Goal: Task Accomplishment & Management: Complete application form

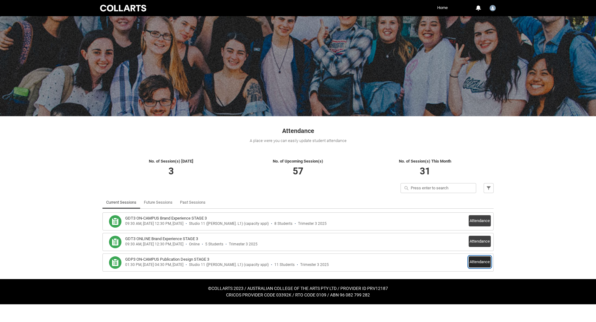
click at [476, 261] on button "Attendance" at bounding box center [479, 261] width 22 height 11
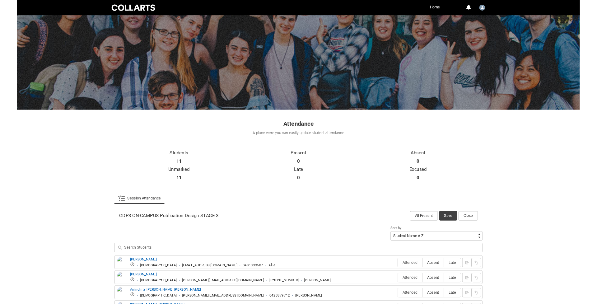
scroll to position [156, 0]
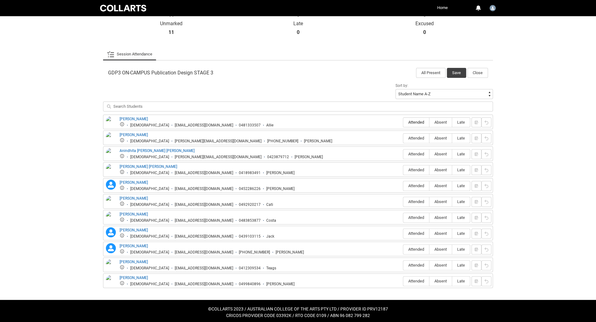
click at [415, 123] on span "Attended" at bounding box center [416, 122] width 26 height 5
click at [403, 122] on input "Attended" at bounding box center [403, 122] width 0 height 0
type lightning-radio-group "Attended"
radio input "true"
click at [413, 137] on span "Attended" at bounding box center [416, 138] width 26 height 5
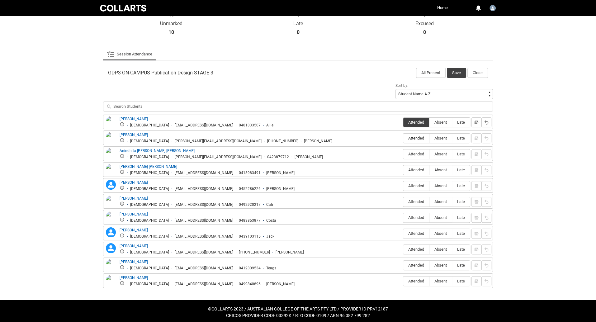
click at [403, 138] on input "Attended" at bounding box center [403, 138] width 0 height 0
type lightning-radio-group "Attended"
radio input "true"
click at [415, 154] on span "Attended" at bounding box center [416, 154] width 26 height 5
click at [403, 154] on input "Attended" at bounding box center [403, 154] width 0 height 0
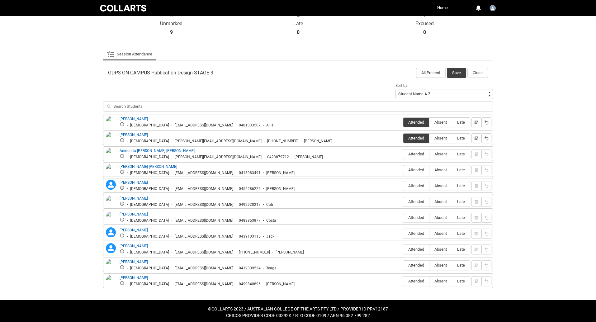
type lightning-radio-group "Attended"
radio input "true"
click at [414, 168] on span "Attended" at bounding box center [416, 169] width 26 height 5
click at [403, 170] on input "Attended" at bounding box center [403, 170] width 0 height 0
type lightning-radio-group "Attended"
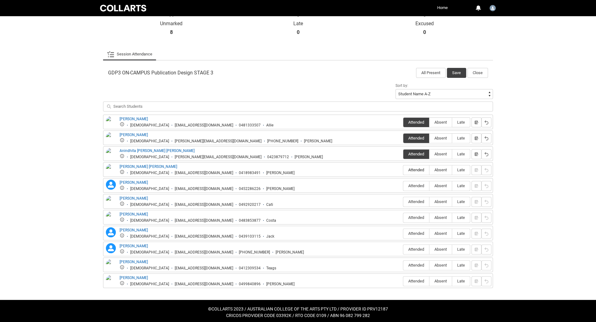
radio input "true"
click at [415, 183] on span "Attended" at bounding box center [416, 185] width 26 height 5
click at [403, 186] on input "Attended" at bounding box center [403, 186] width 0 height 0
type lightning-radio-group "Attended"
radio input "true"
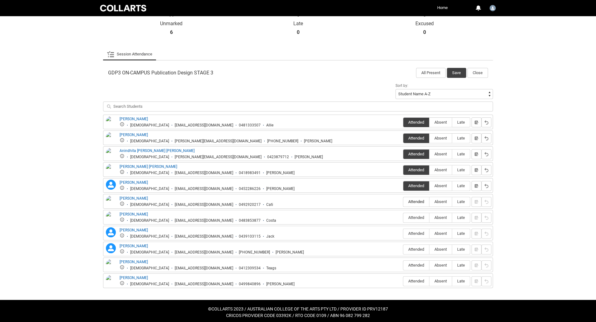
click at [416, 199] on span "Attended" at bounding box center [416, 201] width 26 height 5
click at [403, 201] on input "Attended" at bounding box center [403, 201] width 0 height 0
type lightning-radio-group "Attended"
radio input "true"
click at [442, 216] on span "Absent" at bounding box center [440, 217] width 22 height 5
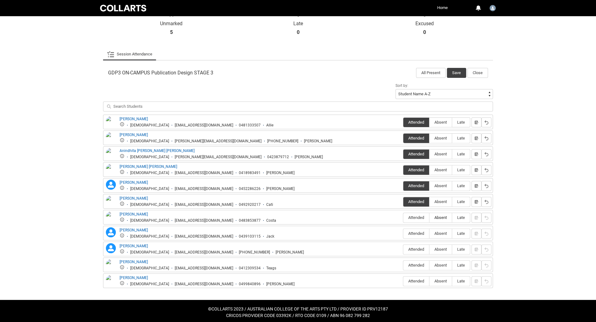
click at [429, 217] on input "Absent" at bounding box center [429, 217] width 0 height 0
type lightning-radio-group "Absent"
radio input "true"
click at [442, 231] on span "Absent" at bounding box center [440, 233] width 22 height 5
click at [429, 233] on input "Absent" at bounding box center [429, 233] width 0 height 0
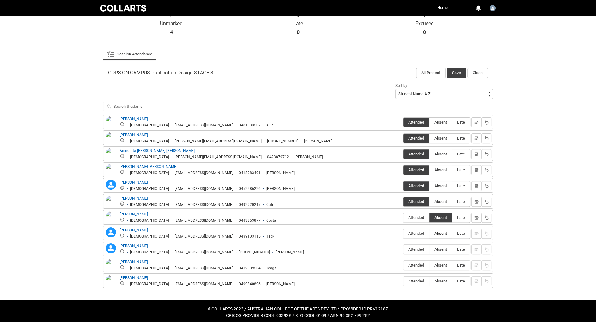
type lightning-radio-group "Absent"
radio input "true"
click at [441, 247] on span "Absent" at bounding box center [440, 249] width 22 height 5
click at [429, 249] on input "Absent" at bounding box center [429, 249] width 0 height 0
type lightning-radio-group "Absent"
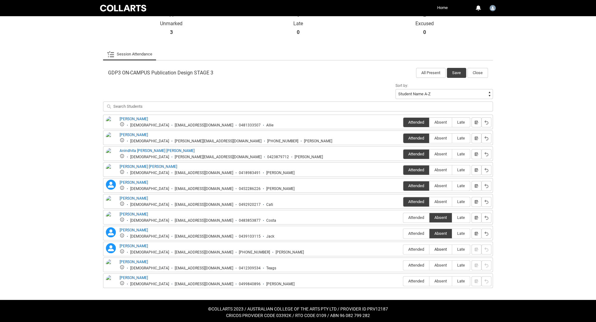
radio input "true"
click at [444, 263] on span "Absent" at bounding box center [440, 265] width 22 height 5
click at [429, 265] on input "Absent" at bounding box center [429, 265] width 0 height 0
type lightning-radio-group "Absent"
radio input "true"
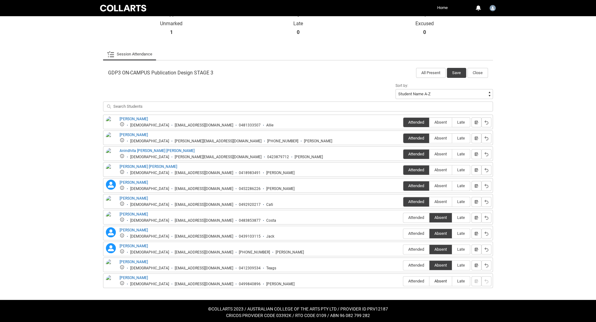
click at [447, 279] on span "Absent" at bounding box center [440, 281] width 22 height 5
click at [429, 281] on input "Absent" at bounding box center [429, 281] width 0 height 0
type lightning-radio-group "Absent"
radio input "true"
click at [463, 71] on button "Save" at bounding box center [456, 73] width 19 height 10
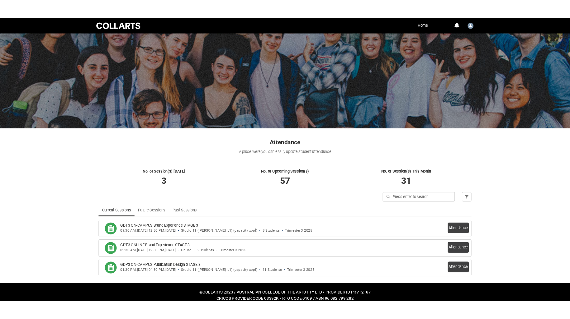
scroll to position [0, 0]
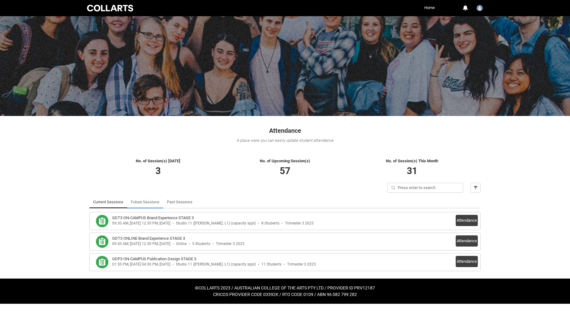
click at [147, 203] on link "Future Sessions" at bounding box center [145, 202] width 29 height 12
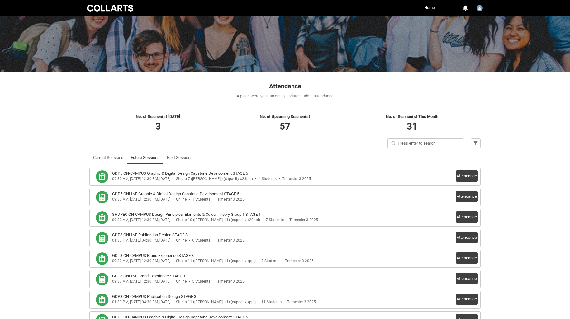
scroll to position [58, 0]
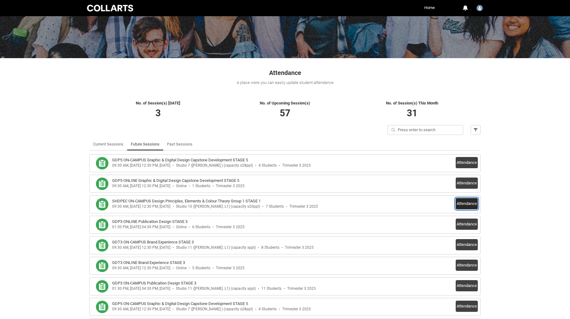
click at [464, 204] on button "Attendance" at bounding box center [466, 203] width 22 height 11
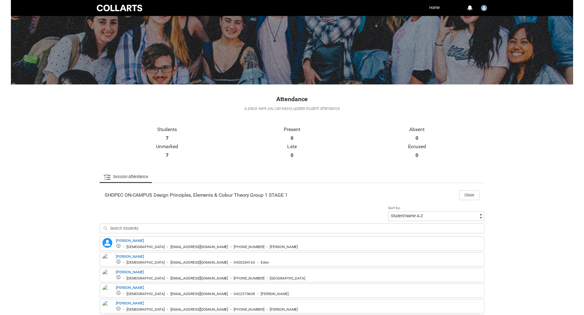
scroll to position [95, 0]
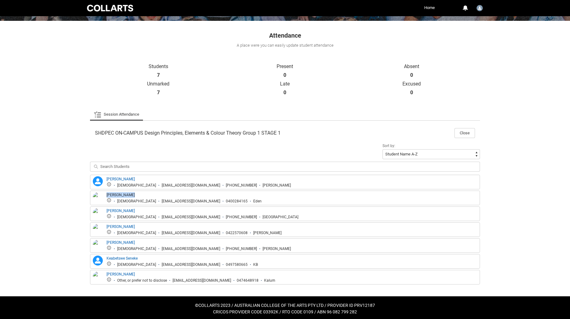
drag, startPoint x: 137, startPoint y: 195, endPoint x: 104, endPoint y: 195, distance: 32.7
click at [104, 195] on div "Eden Laurence Female elauren.20253102@mycollarts.edu.au 0400284165 Eden" at bounding box center [177, 198] width 170 height 12
copy link "Eden Laurence"
drag, startPoint x: 144, startPoint y: 256, endPoint x: 105, endPoint y: 256, distance: 38.9
click at [105, 256] on div "Keabetswe Seneke Keabetswe Seneke Female kseneke.20253051@mycollarts.edu.au 049…" at bounding box center [175, 262] width 166 height 12
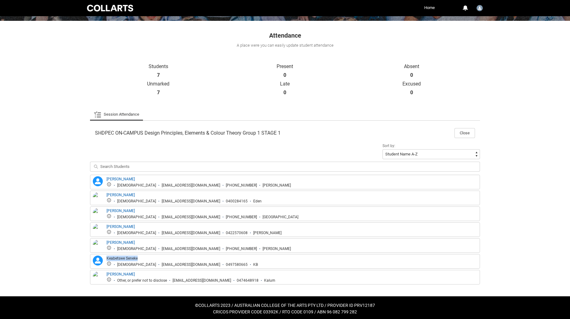
copy link "Keabetswe Seneke"
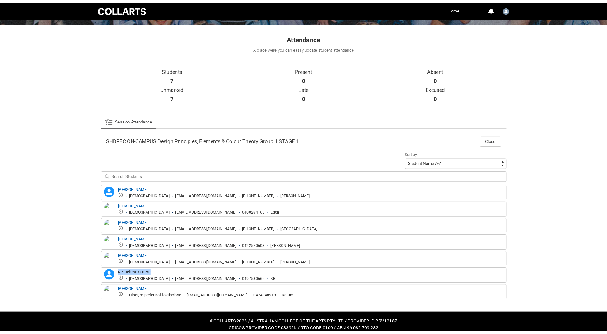
scroll to position [80, 0]
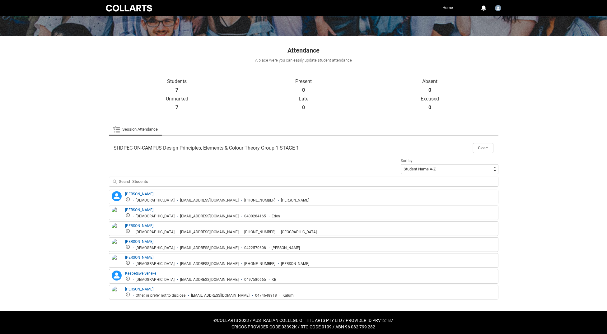
drag, startPoint x: 232, startPoint y: 166, endPoint x: 255, endPoint y: 58, distance: 111.1
click at [233, 164] on div "Sort by: Student Name A-Z Student Name Z-A Student Last Name A-Z Student Last N…" at bounding box center [304, 173] width 390 height 33
